Goal: Task Accomplishment & Management: Use online tool/utility

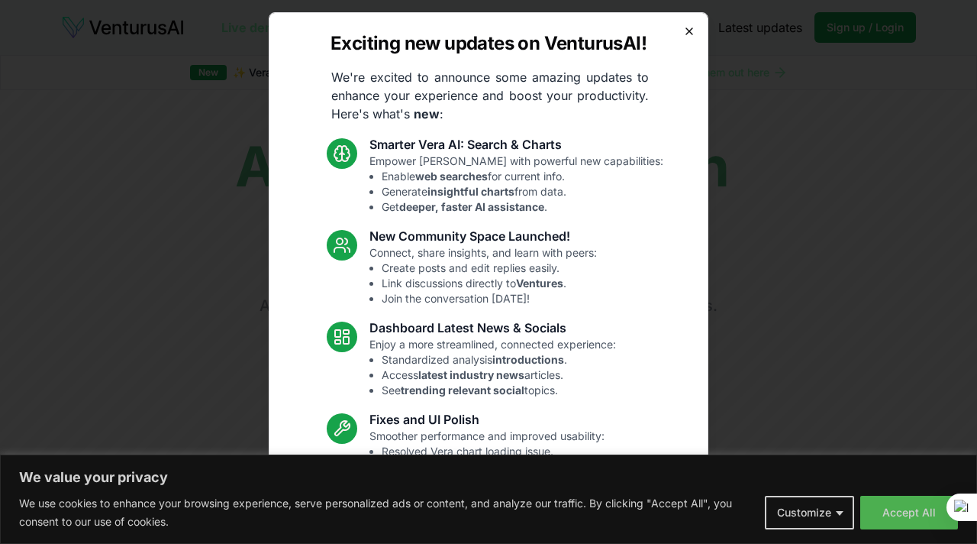
click at [690, 32] on icon "button" at bounding box center [689, 31] width 6 height 6
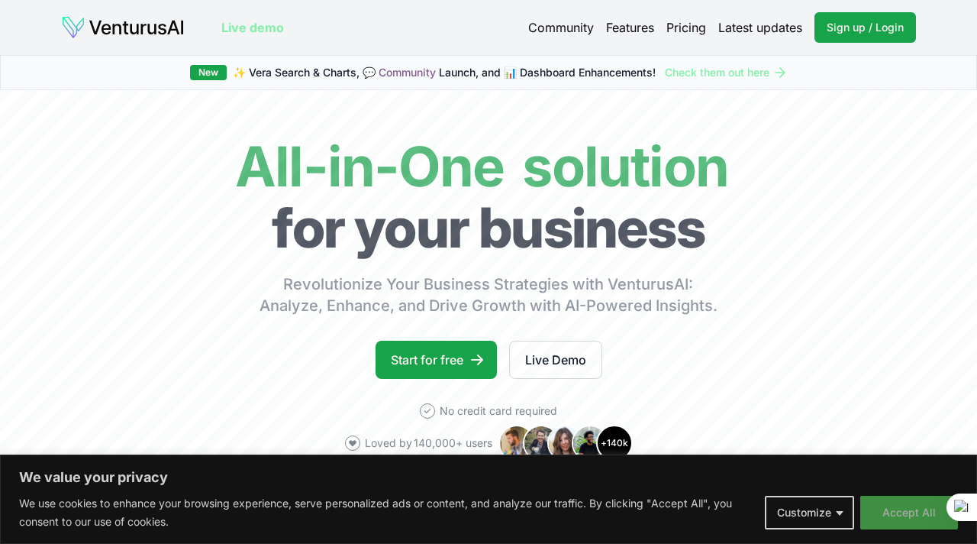
click at [898, 518] on button "Accept All" at bounding box center [910, 513] width 98 height 34
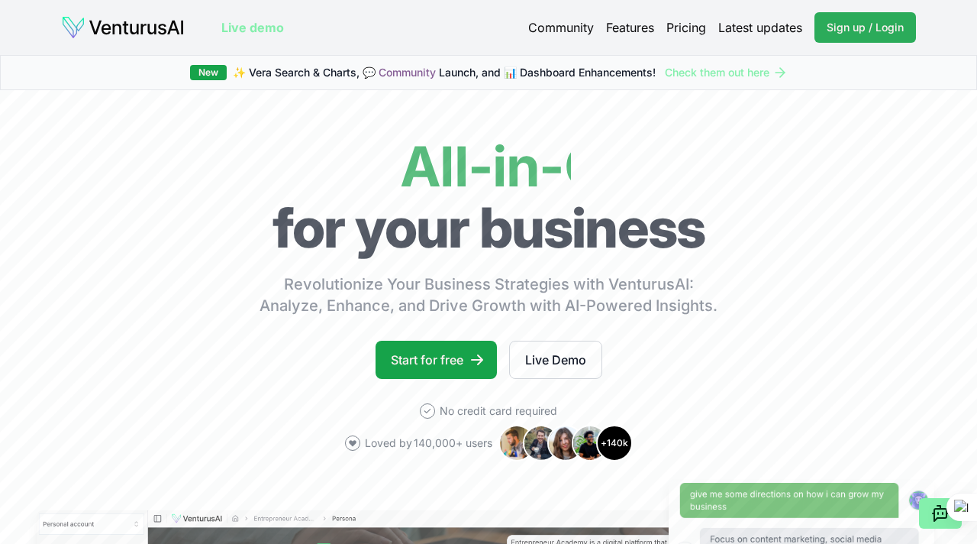
click at [843, 27] on span "Sign up / Login" at bounding box center [865, 27] width 77 height 15
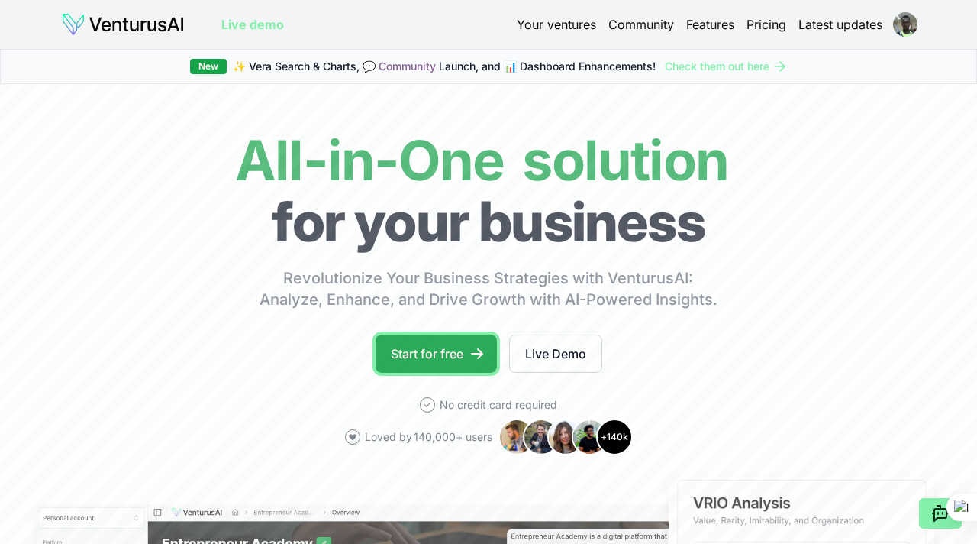
click at [473, 355] on icon at bounding box center [477, 353] width 15 height 15
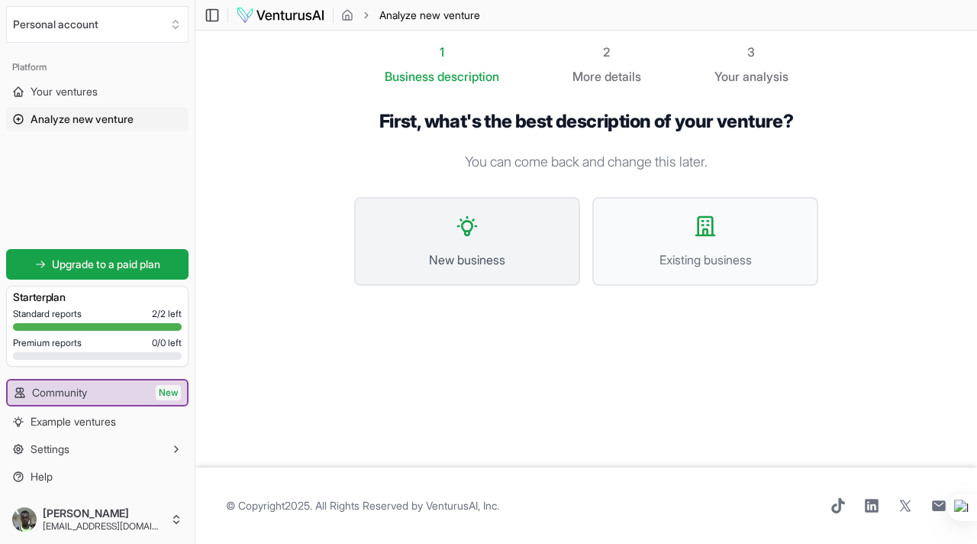
click at [488, 239] on button "New business" at bounding box center [467, 241] width 226 height 89
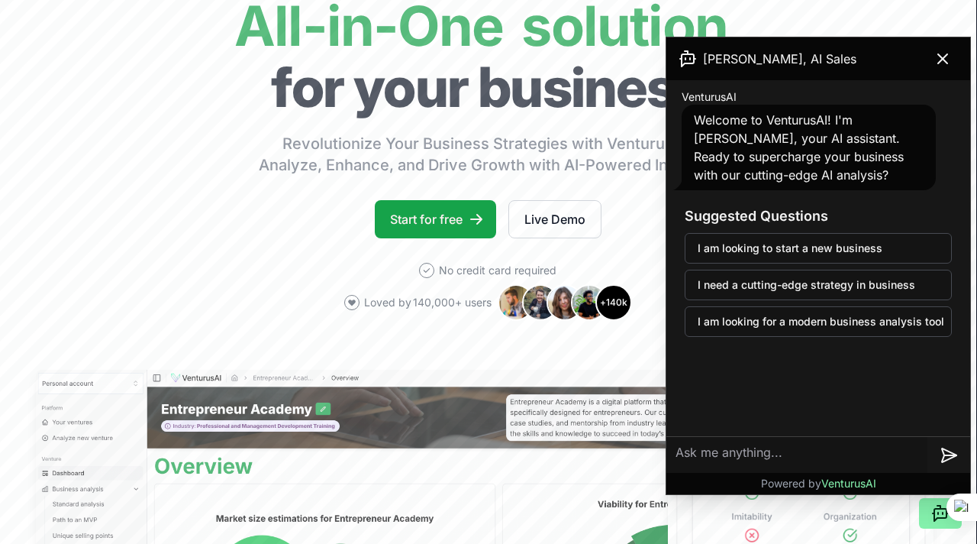
scroll to position [129, 1]
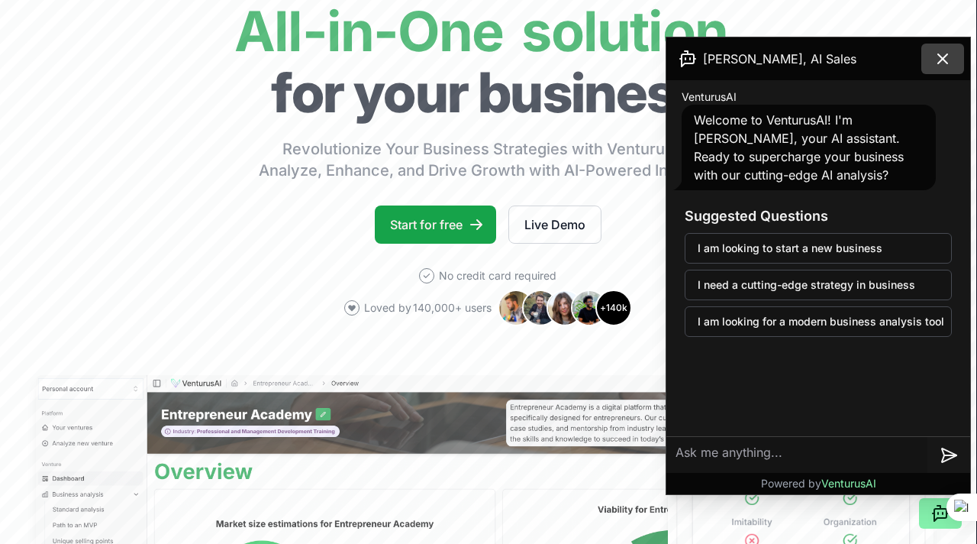
click at [945, 54] on icon at bounding box center [943, 59] width 18 height 18
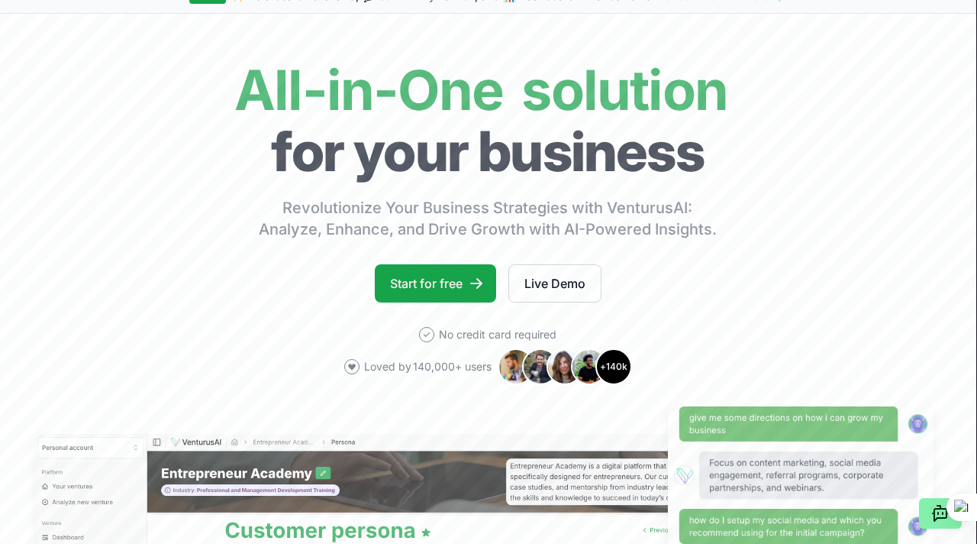
scroll to position [0, 1]
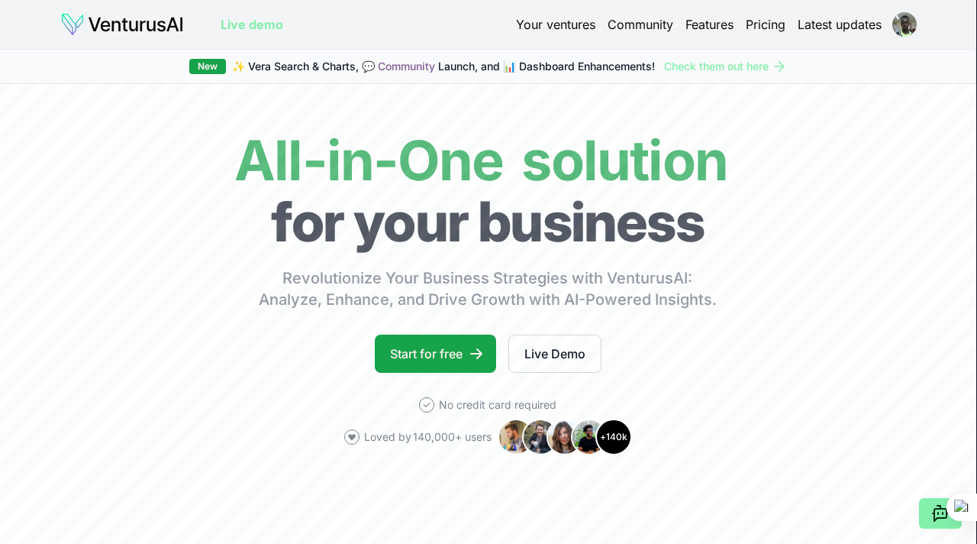
click at [708, 21] on link "Features" at bounding box center [710, 24] width 48 height 18
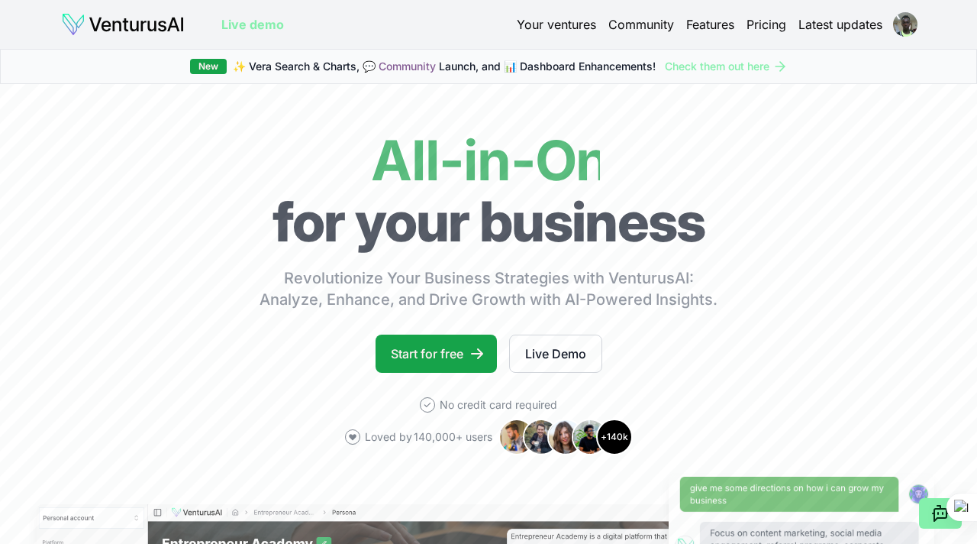
click at [74, 19] on img at bounding box center [123, 24] width 124 height 24
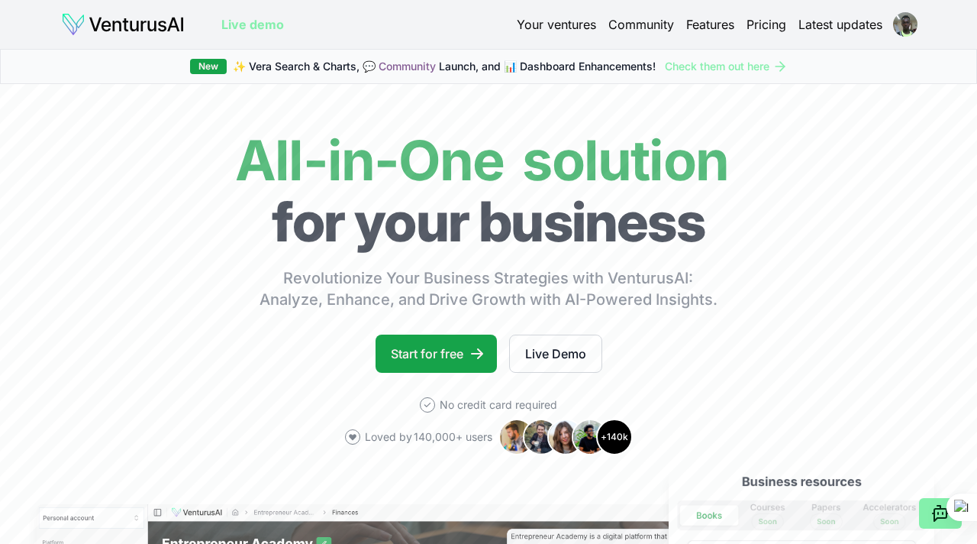
click at [72, 23] on img at bounding box center [123, 24] width 124 height 24
click at [783, 65] on icon at bounding box center [782, 66] width 5 height 9
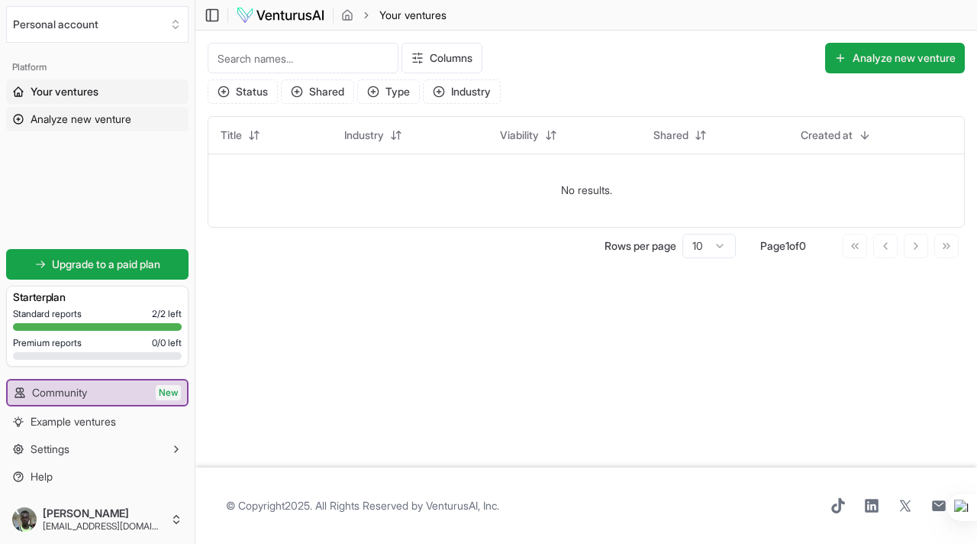
click at [89, 117] on span "Analyze new venture" at bounding box center [81, 118] width 101 height 15
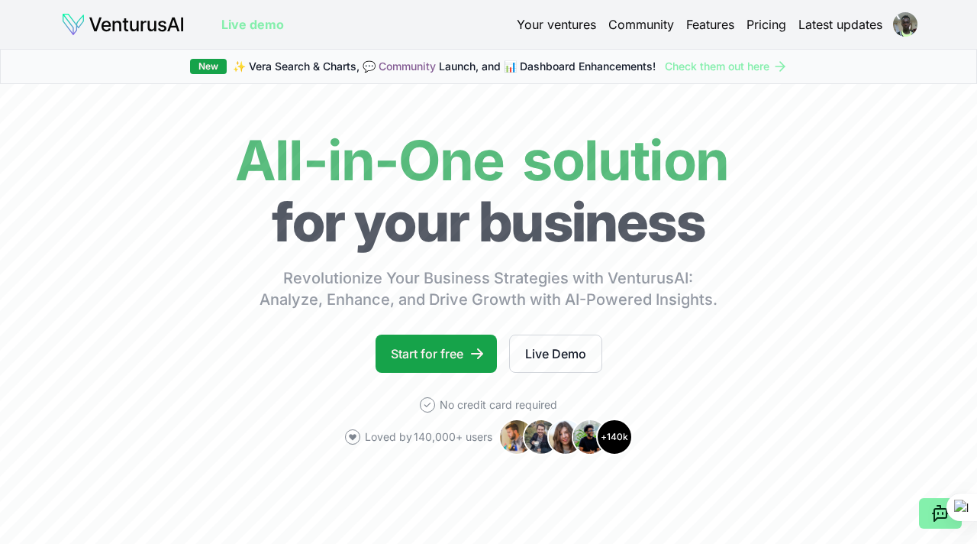
click at [856, 25] on link "Latest updates" at bounding box center [841, 24] width 84 height 18
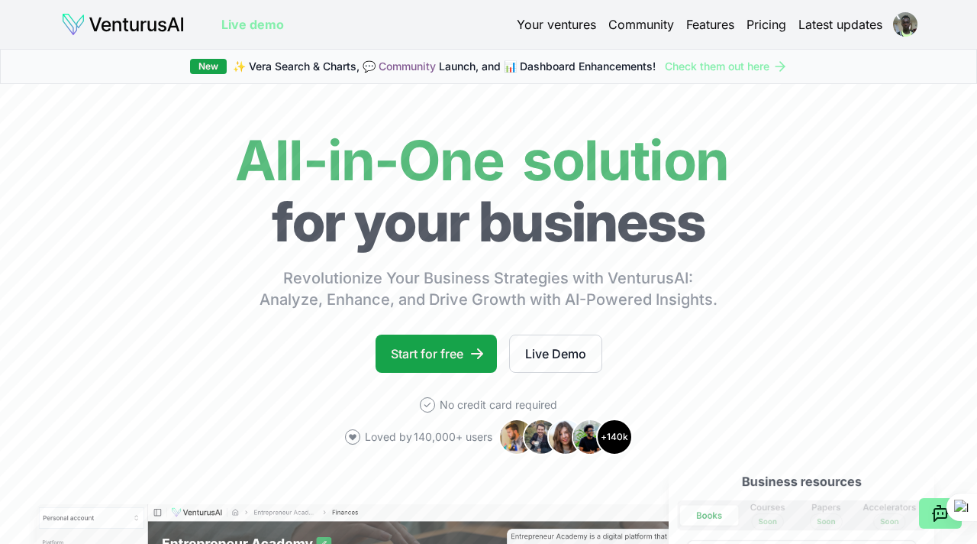
click at [781, 66] on icon at bounding box center [780, 66] width 9 height 0
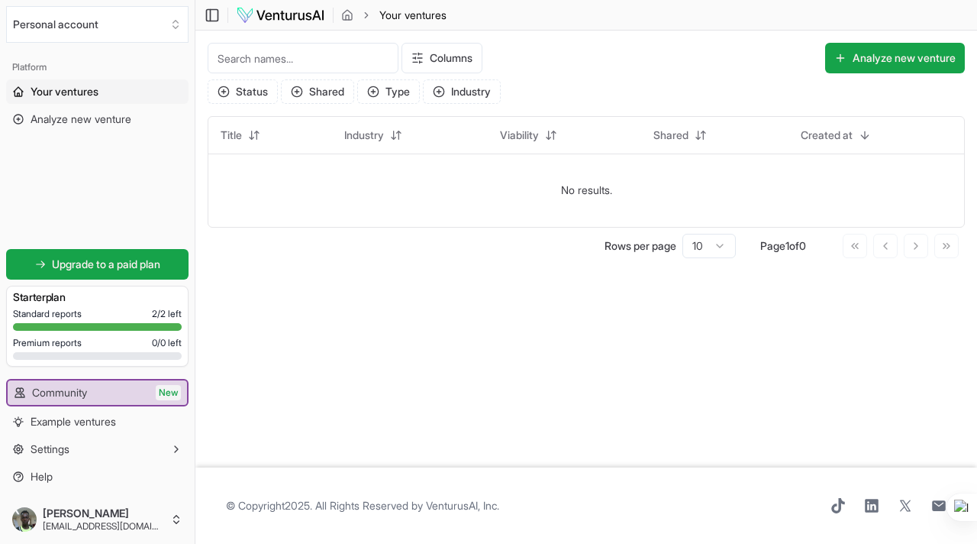
click at [83, 320] on div "Standard reports 2 / 2 left Premium reports 0 / 0 left" at bounding box center [97, 337] width 169 height 58
click at [153, 321] on div "Standard reports 2 / 2 left Premium reports 0 / 0 left" at bounding box center [97, 337] width 169 height 58
click at [167, 358] on div at bounding box center [97, 356] width 169 height 8
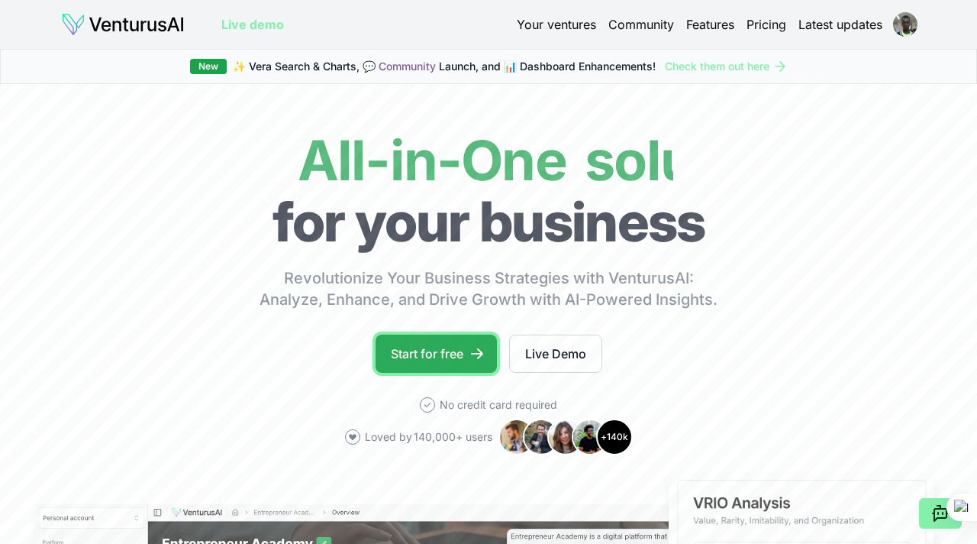
click at [480, 355] on icon at bounding box center [477, 353] width 12 height 11
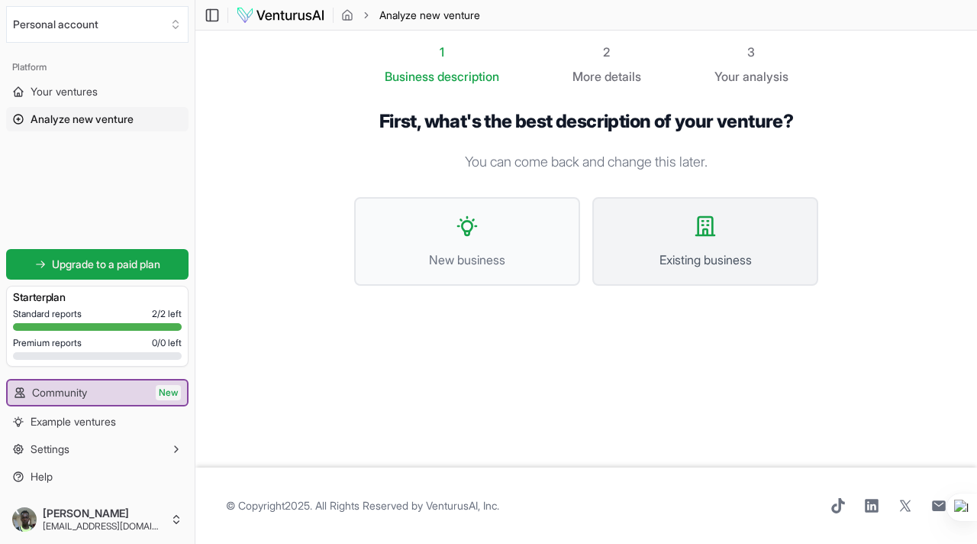
click at [663, 236] on button "Existing business" at bounding box center [706, 241] width 226 height 89
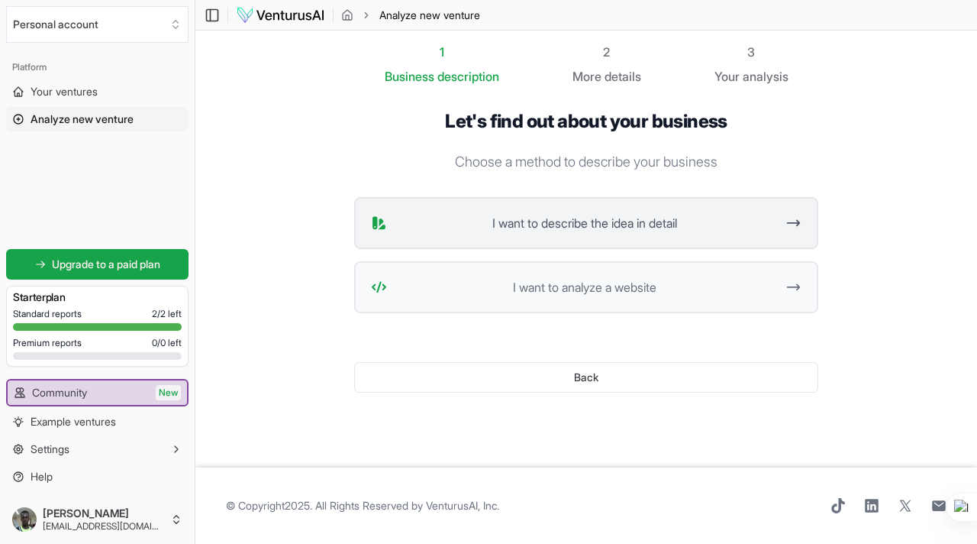
click at [796, 221] on icon at bounding box center [794, 223] width 16 height 18
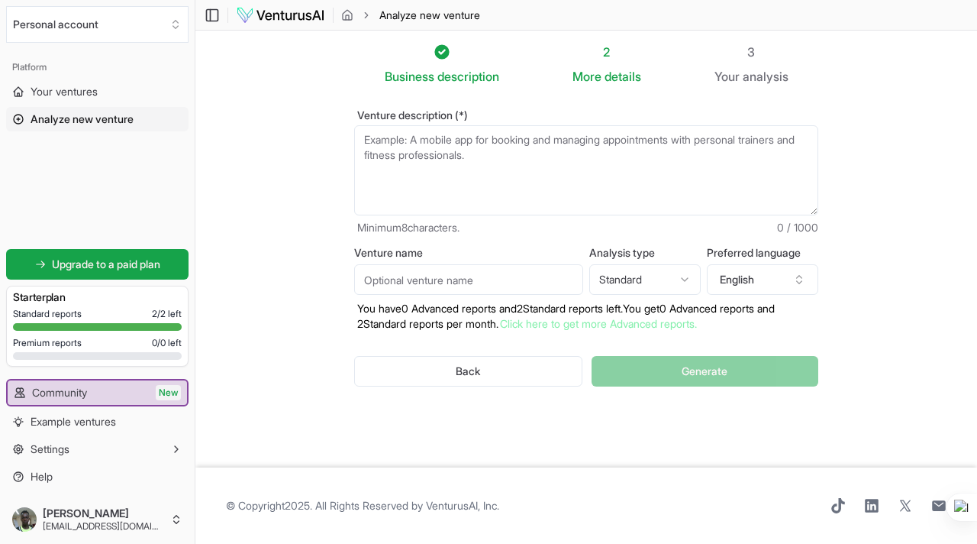
click at [431, 131] on textarea "Venture description (*)" at bounding box center [586, 170] width 464 height 90
paste textarea "Create a fair and affordable payment plan to ensure affordability for each cons…"
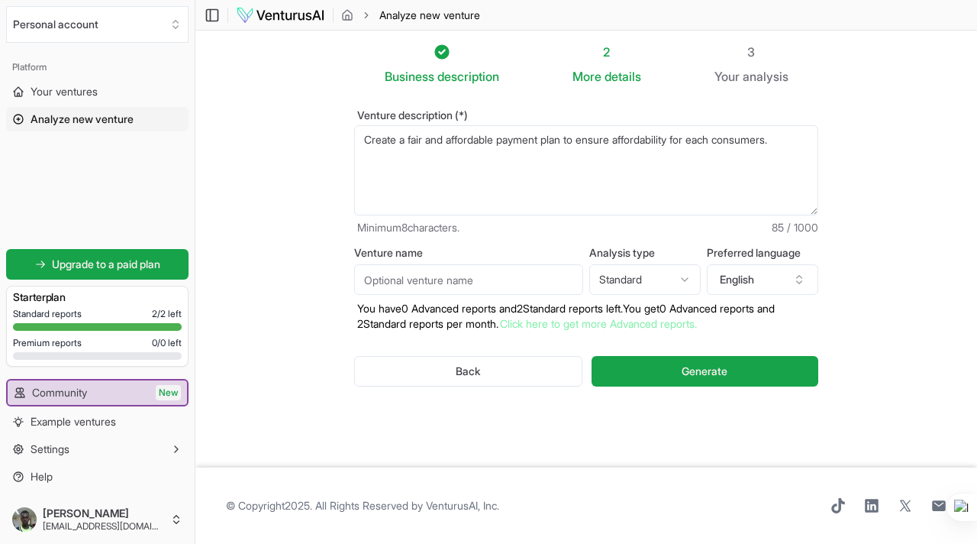
type textarea "Create a fair and affordable payment plan to ensure affordability for each cons…"
click at [495, 285] on input "Venture name" at bounding box center [468, 279] width 229 height 31
click at [695, 284] on html "Personal account Platform Your ventures Analyze new venture Get started for fre…" at bounding box center [488, 272] width 977 height 544
click at [788, 280] on html "Personal account Platform Your ventures Analyze new venture Get started for fre…" at bounding box center [488, 272] width 977 height 544
click at [647, 367] on button "Generate" at bounding box center [705, 371] width 227 height 31
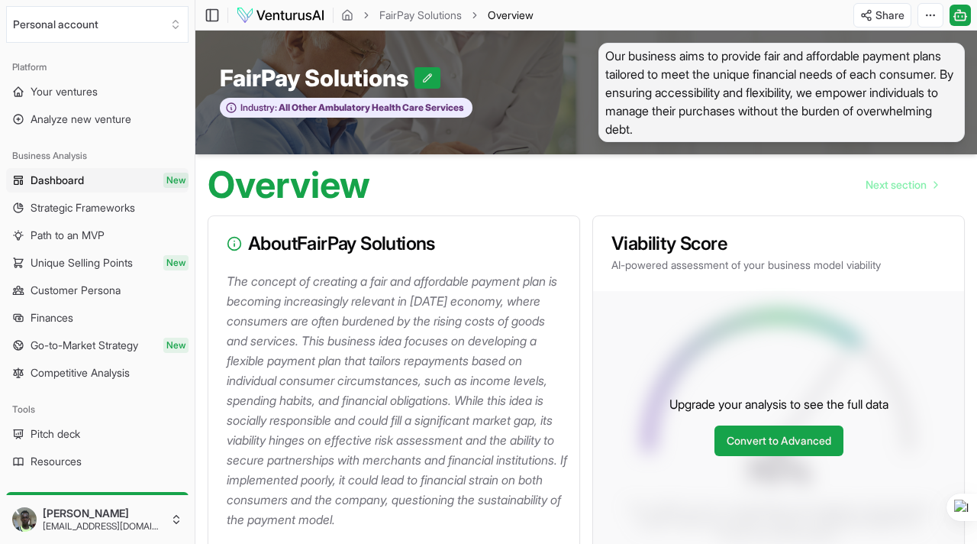
click at [690, 68] on span "Our business aims to provide fair and affordable payment plans tailored to meet…" at bounding box center [782, 92] width 367 height 99
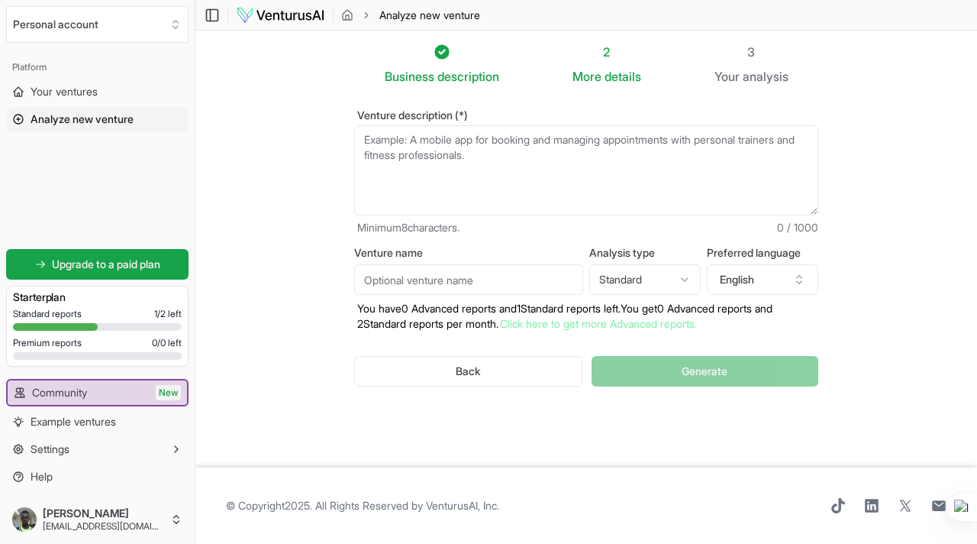
click at [365, 136] on textarea "Venture description (*)" at bounding box center [586, 170] width 464 height 90
paste textarea "Have integral and uncorrupted governmental partnerships. Link with other junior…"
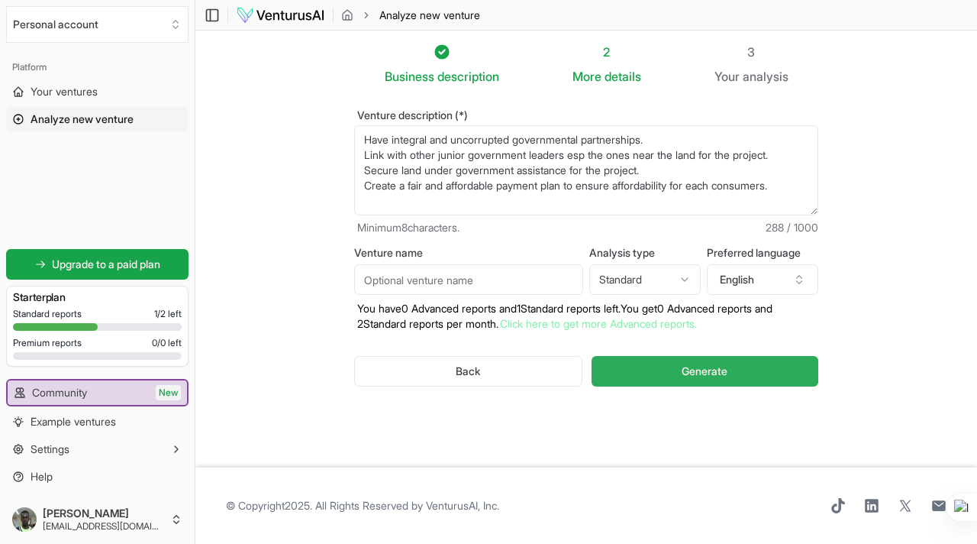
type textarea "Have integral and uncorrupted governmental partnerships. Link with other junior…"
click at [731, 370] on button "Generate" at bounding box center [705, 371] width 227 height 31
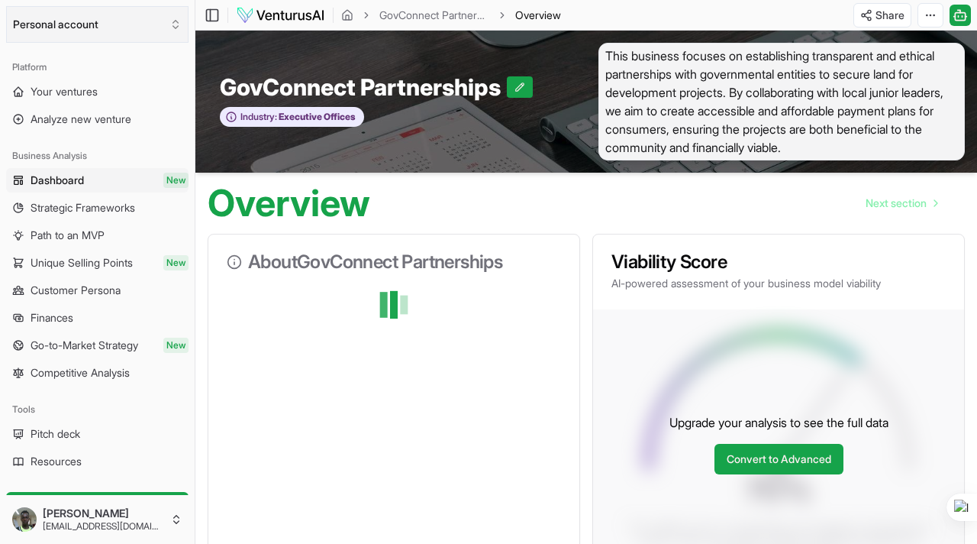
click at [174, 28] on icon "Select an organization" at bounding box center [176, 24] width 12 height 12
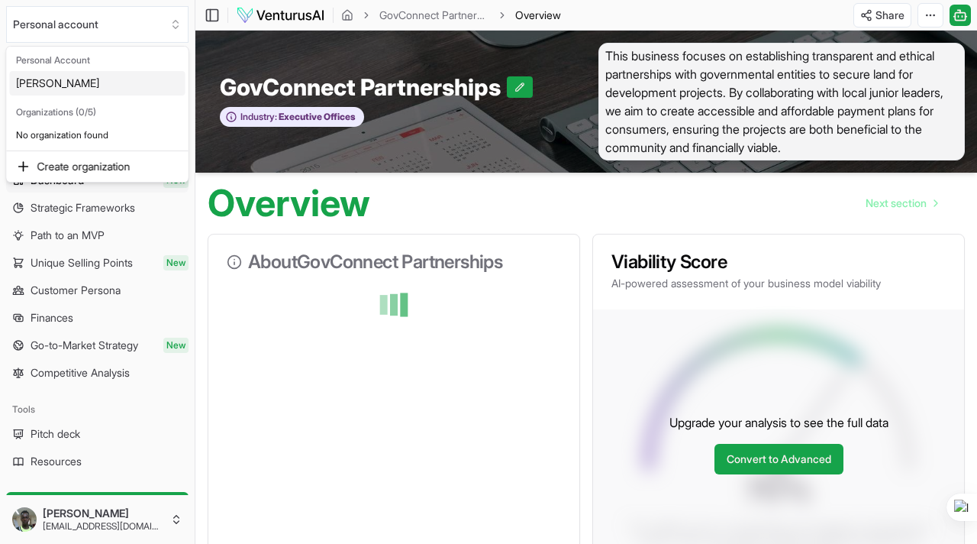
click at [178, 18] on html "Personal account Platform Your ventures Analyze new venture Business Analysis D…" at bounding box center [488, 272] width 977 height 544
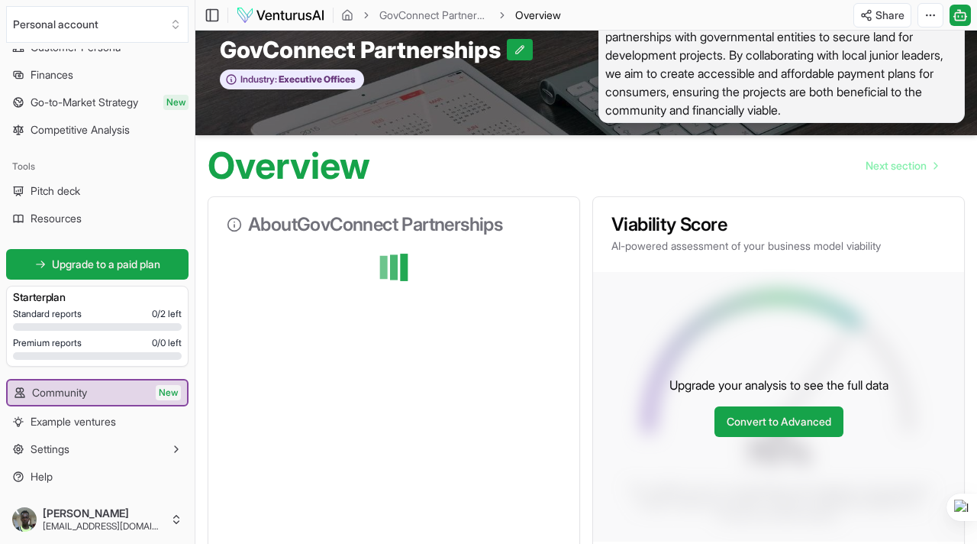
scroll to position [56, 0]
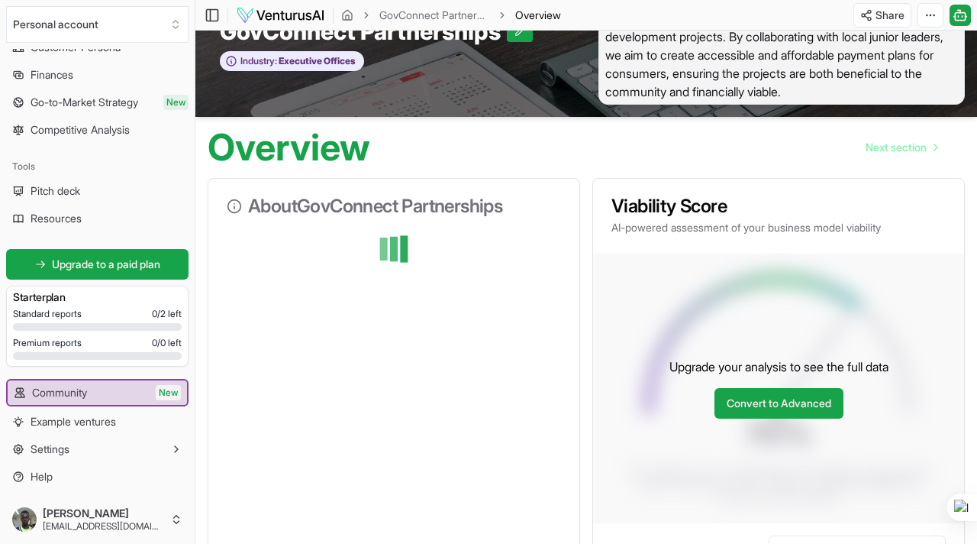
click at [63, 313] on span "Standard reports" at bounding box center [47, 314] width 69 height 12
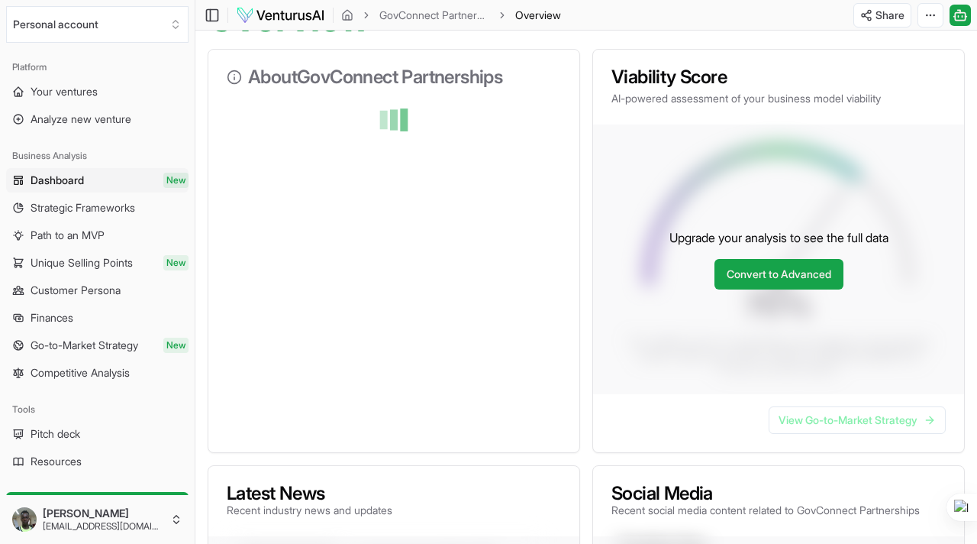
scroll to position [193, 0]
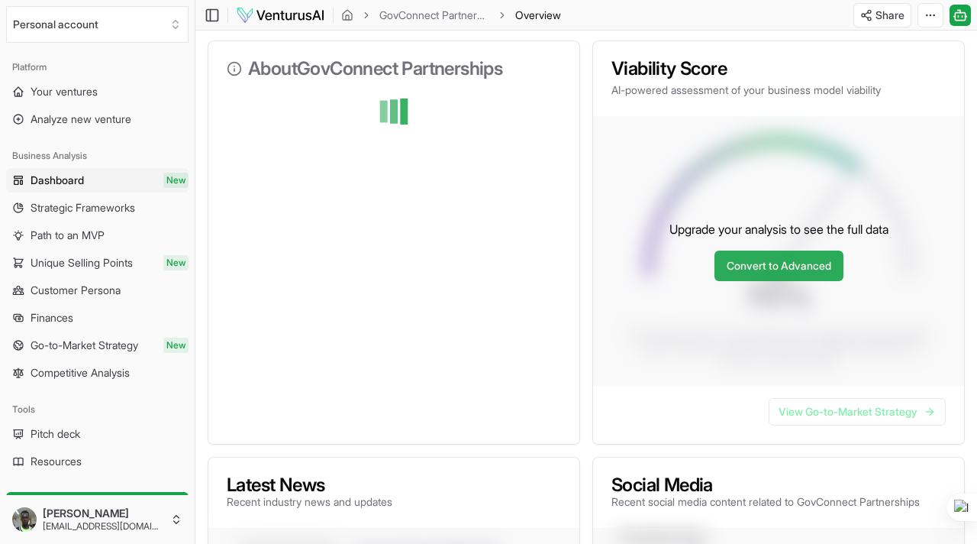
click at [775, 267] on link "Convert to Advanced" at bounding box center [779, 265] width 129 height 31
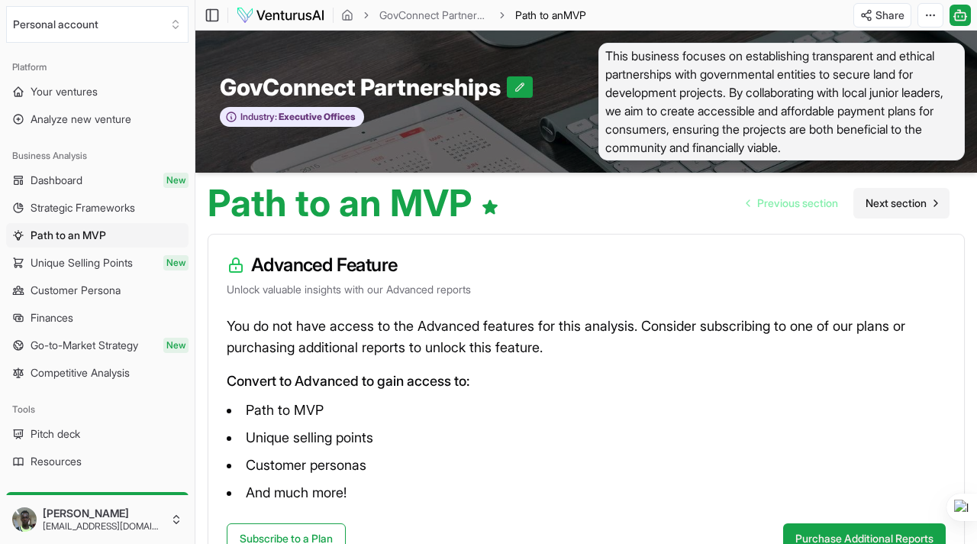
click at [916, 199] on span "Next section" at bounding box center [896, 202] width 61 height 15
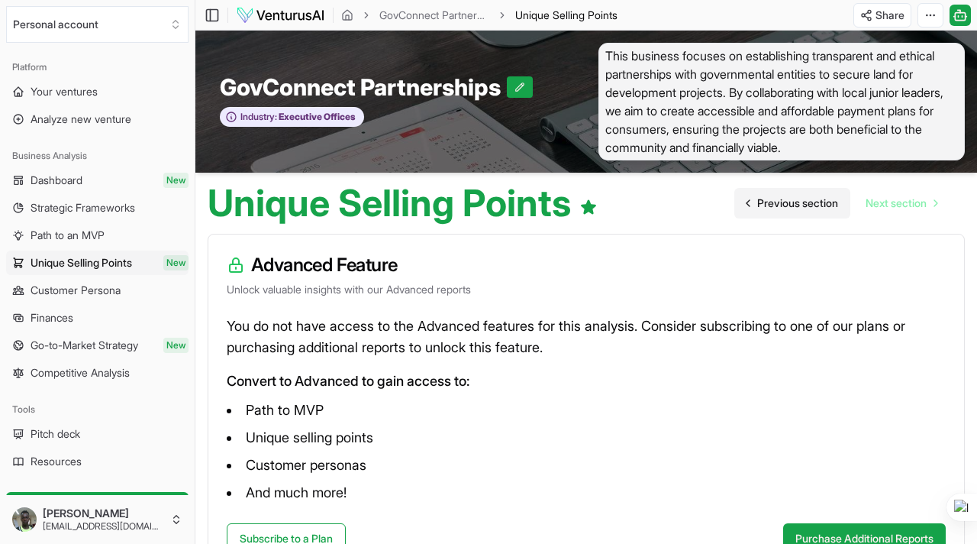
click at [774, 206] on span "Previous section" at bounding box center [798, 202] width 81 height 15
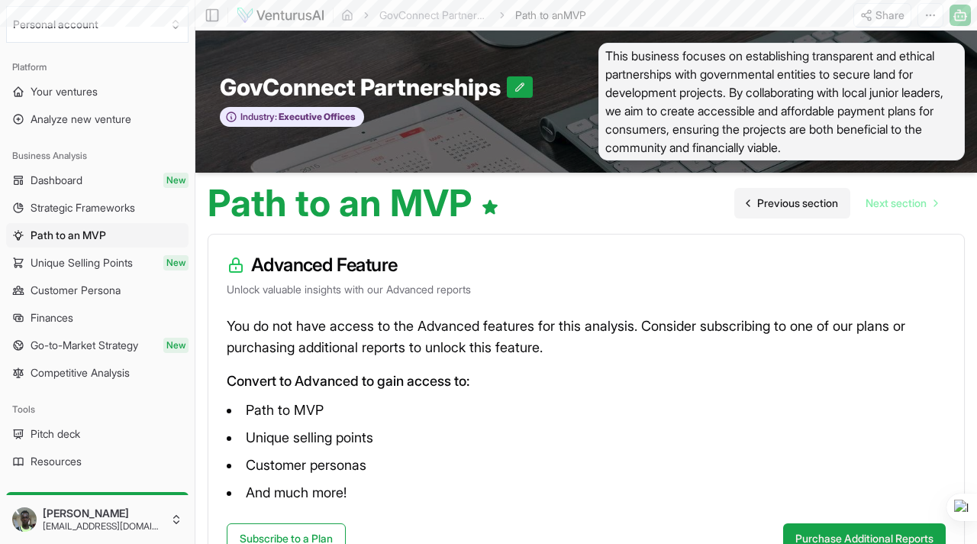
click at [774, 206] on span "Previous section" at bounding box center [798, 202] width 81 height 15
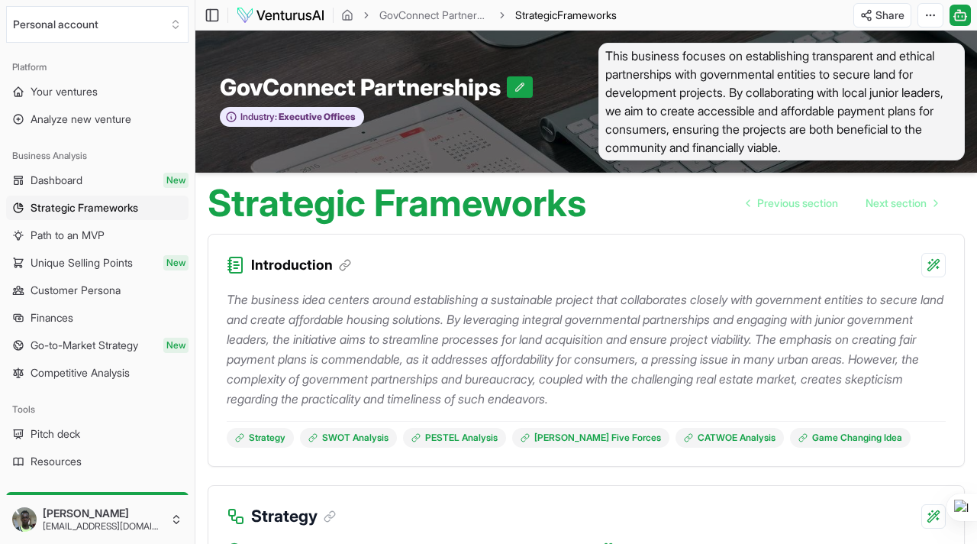
click at [567, 102] on div "GovConnect Partnerships Industry: Executive Offices" at bounding box center [390, 102] width 391 height 118
click at [566, 102] on div "GovConnect Partnerships Industry: Executive Offices" at bounding box center [390, 102] width 391 height 118
click at [754, 82] on span "This business focuses on establishing transparent and ethical partnerships with…" at bounding box center [782, 102] width 367 height 118
click at [923, 76] on span "This business focuses on establishing transparent and ethical partnerships with…" at bounding box center [782, 102] width 367 height 118
click at [932, 270] on html "Personal account Platform Your ventures Analyze new venture Business Analysis D…" at bounding box center [488, 272] width 977 height 544
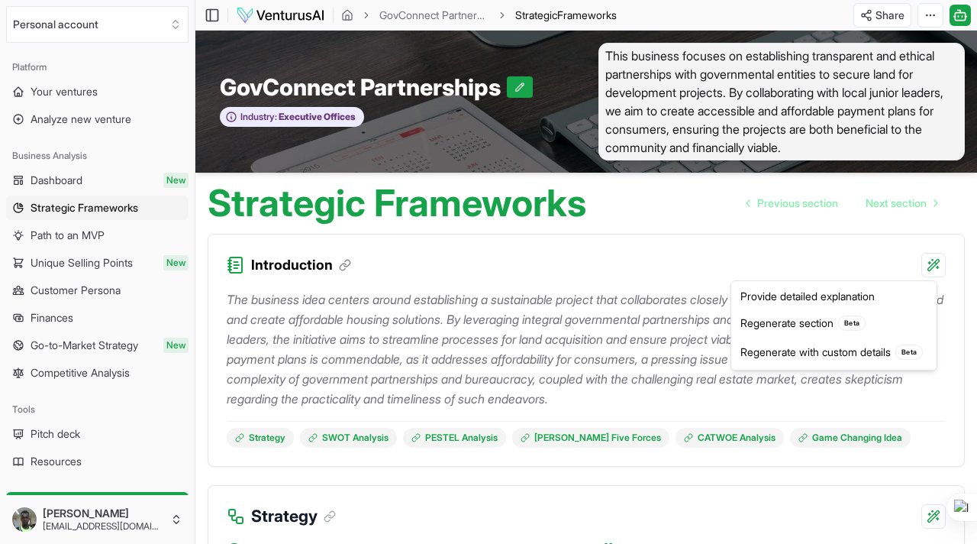
click at [935, 262] on html "Personal account Platform Your ventures Analyze new venture Business Analysis D…" at bounding box center [488, 272] width 977 height 544
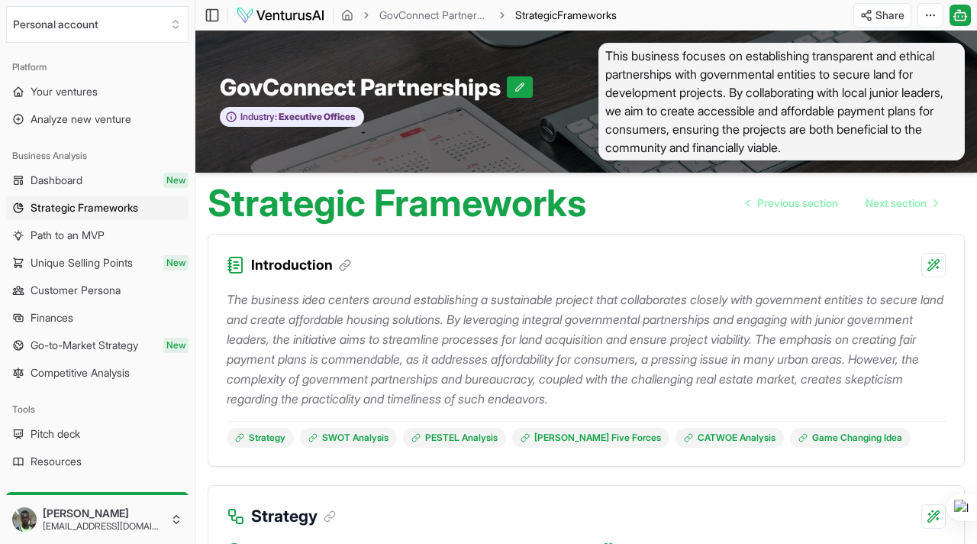
click at [935, 262] on html "Personal account Platform Your ventures Analyze new venture Business Analysis D…" at bounding box center [488, 272] width 977 height 544
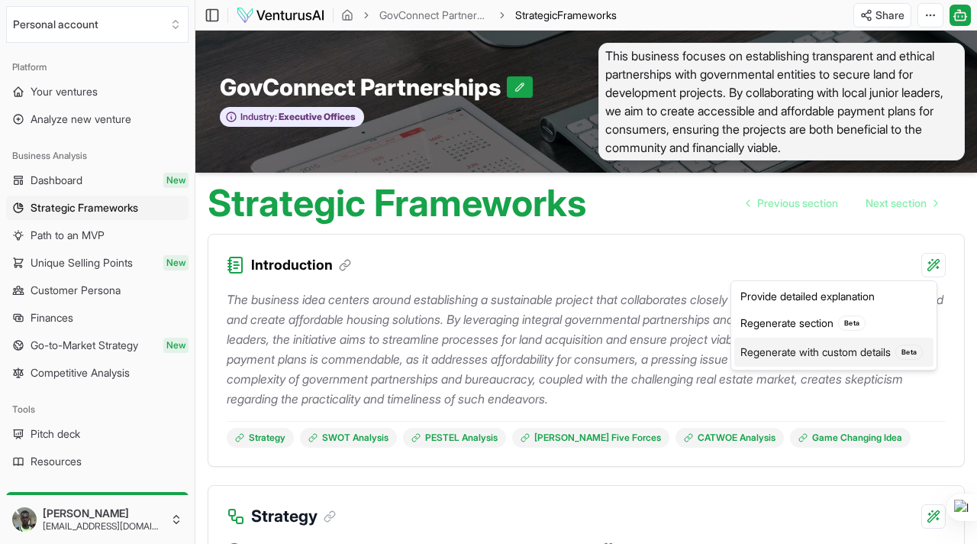
click at [853, 352] on div "Regenerate with custom details Beta" at bounding box center [834, 352] width 199 height 29
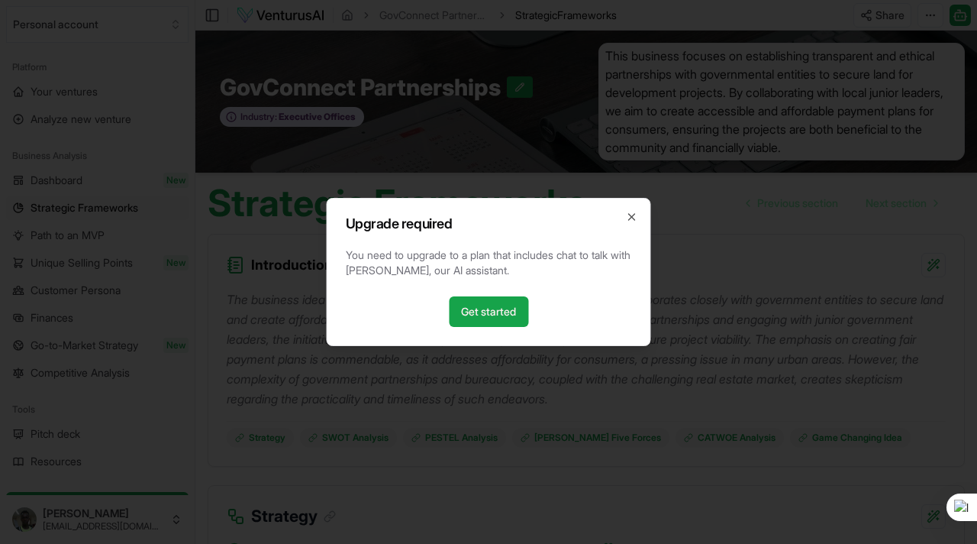
click at [635, 209] on div "Upgrade required You need to upgrade to a plan that includes chat to talk with …" at bounding box center [489, 272] width 325 height 148
click at [630, 215] on icon "button" at bounding box center [632, 217] width 6 height 6
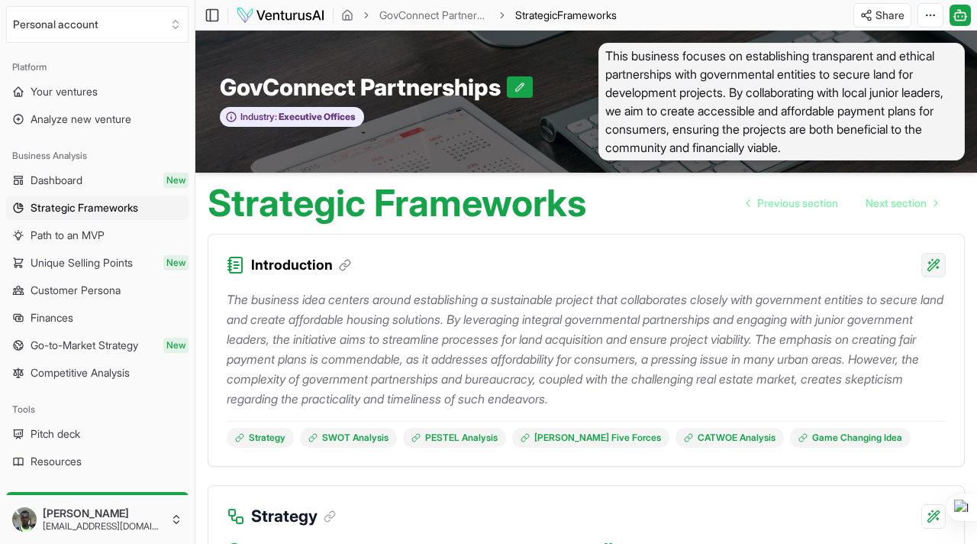
click at [935, 268] on html "Personal account Platform Your ventures Analyze new venture Business Analysis D…" at bounding box center [488, 272] width 977 height 544
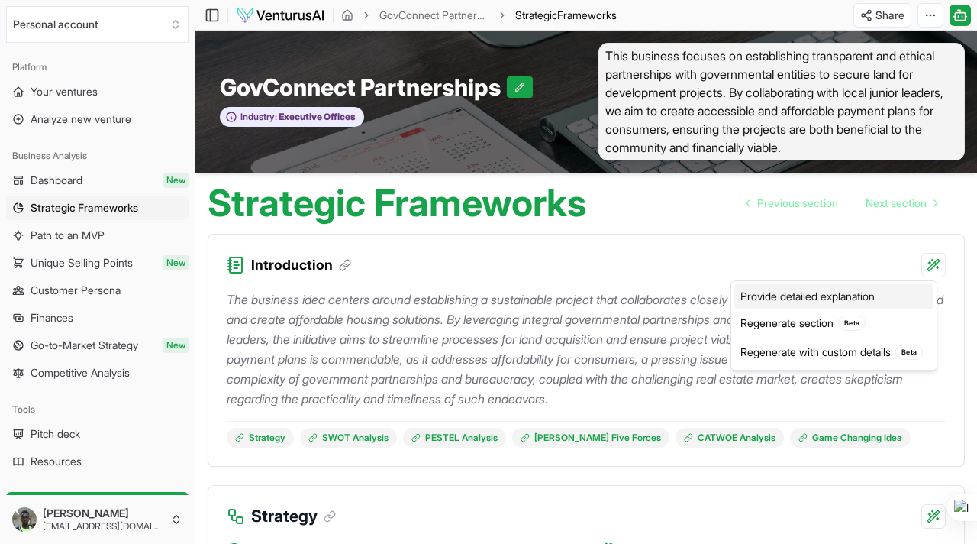
click at [864, 299] on div "Provide detailed explanation" at bounding box center [834, 296] width 199 height 24
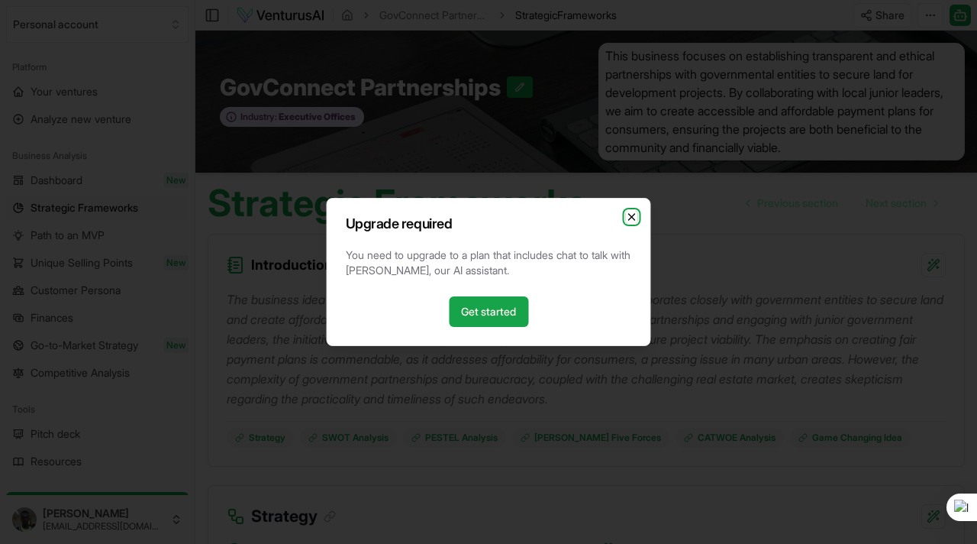
click at [635, 215] on icon "button" at bounding box center [632, 217] width 12 height 12
